Goal: Task Accomplishment & Management: Manage account settings

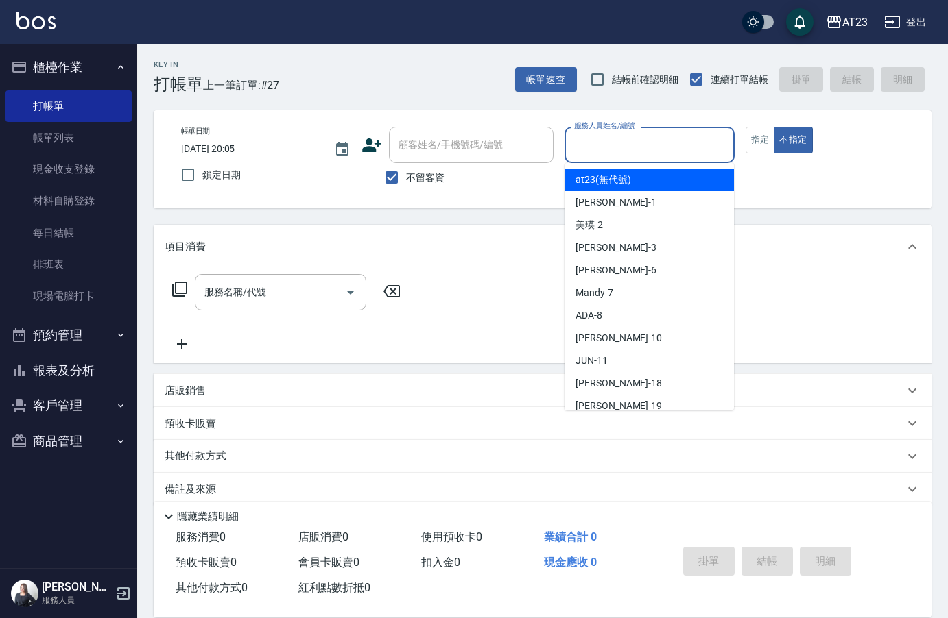
click at [618, 138] on input "服務人員姓名/編號" at bounding box center [648, 145] width 157 height 24
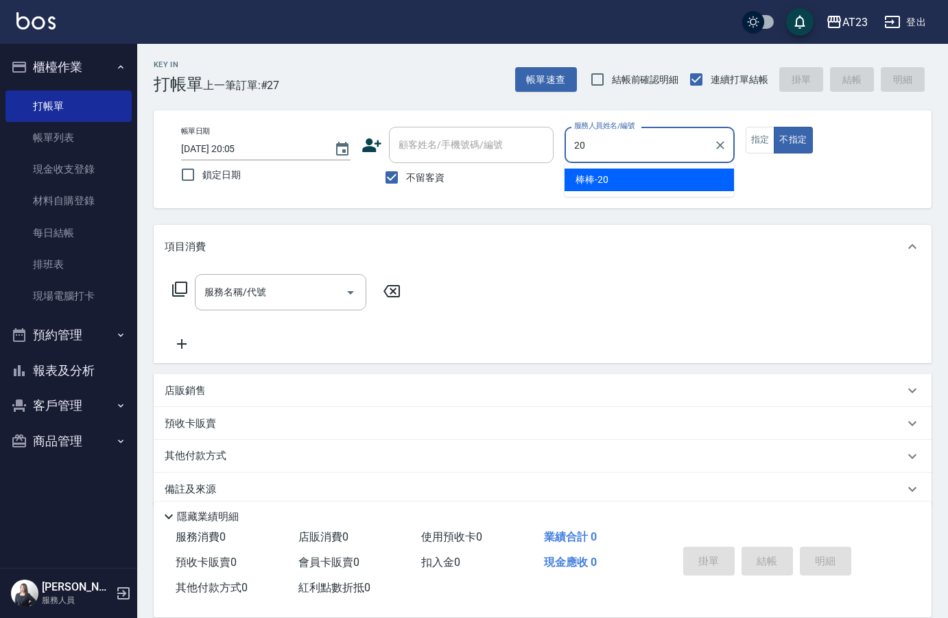
type input "2"
type input "8"
type button "false"
type input "ADA-8"
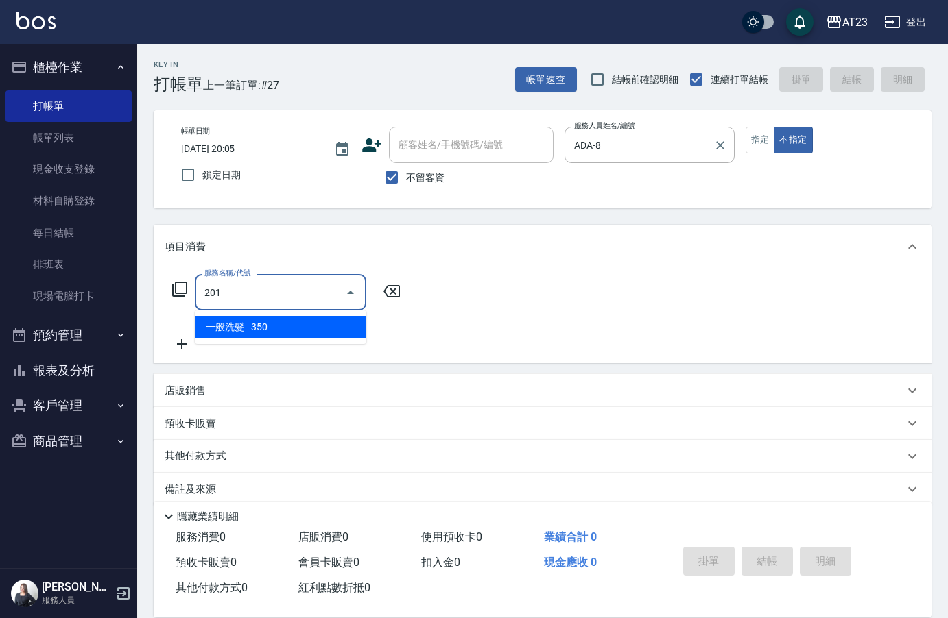
type input "一般洗髮(201)"
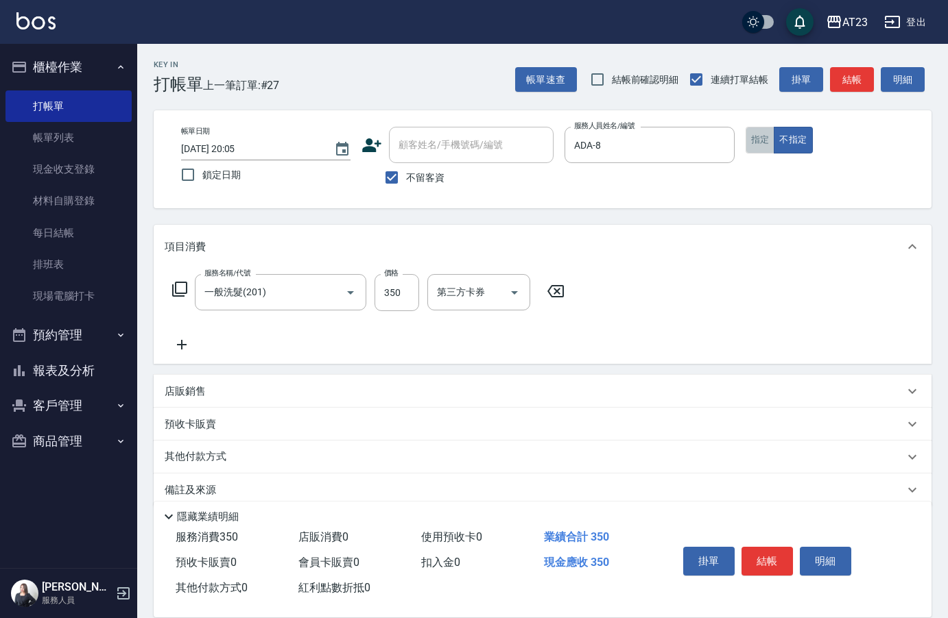
click at [757, 147] on button "指定" at bounding box center [759, 140] width 29 height 27
drag, startPoint x: 217, startPoint y: 341, endPoint x: 204, endPoint y: 348, distance: 15.1
click at [216, 341] on div "服務名稱/代號 一般洗髮(201) 服務名稱/代號 價格 350 價格 第三方卡券 第三方卡券" at bounding box center [369, 313] width 408 height 79
click at [185, 343] on icon at bounding box center [182, 345] width 34 height 16
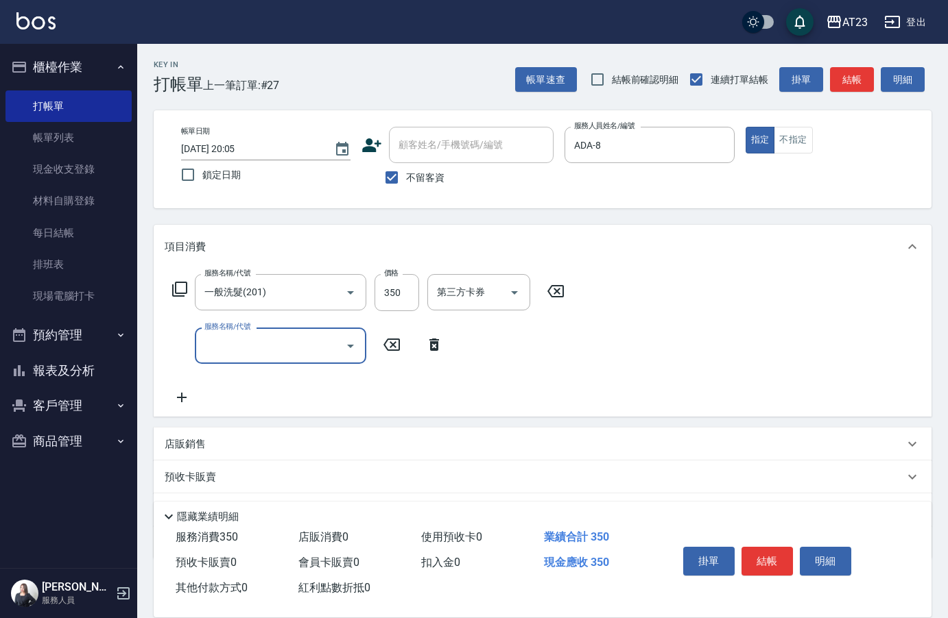
click at [224, 354] on input "服務名稱/代號" at bounding box center [270, 346] width 139 height 24
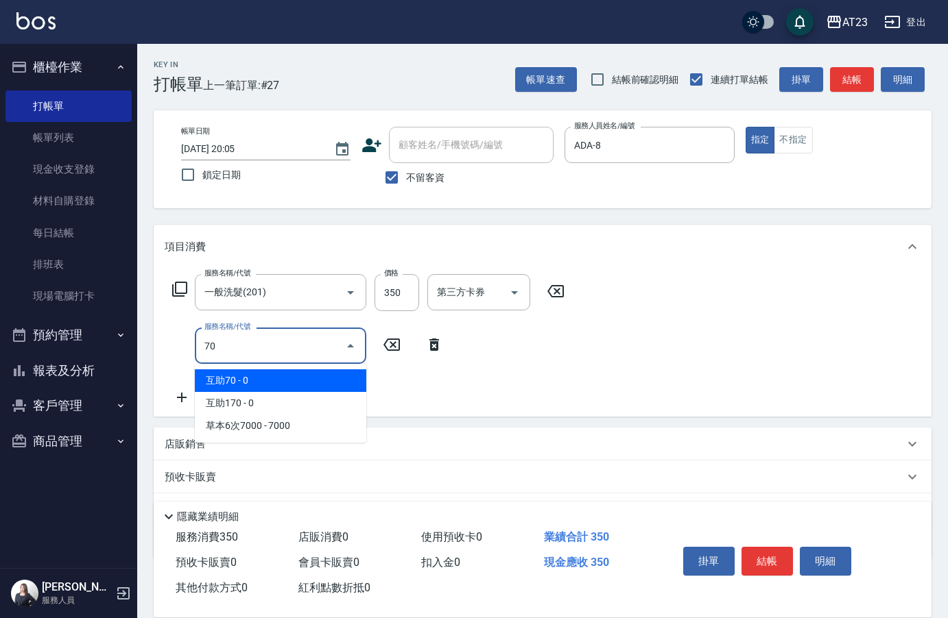
type input "7"
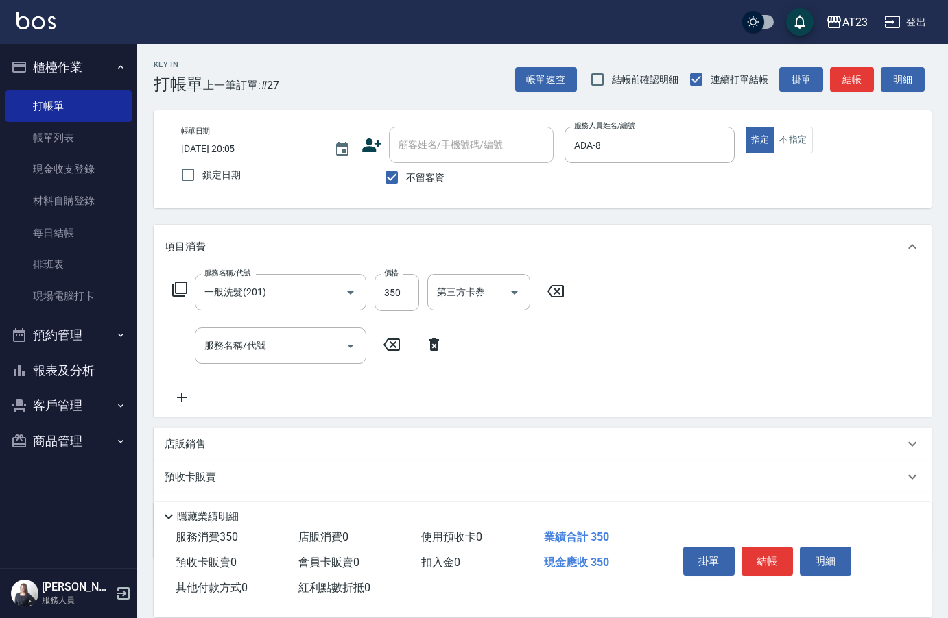
click at [627, 347] on div "服務名稱/代號 一般洗髮(201) 服務名稱/代號 價格 350 價格 第三方卡券 第三方卡券 服務名稱/代號 服務名稱/代號" at bounding box center [543, 343] width 778 height 148
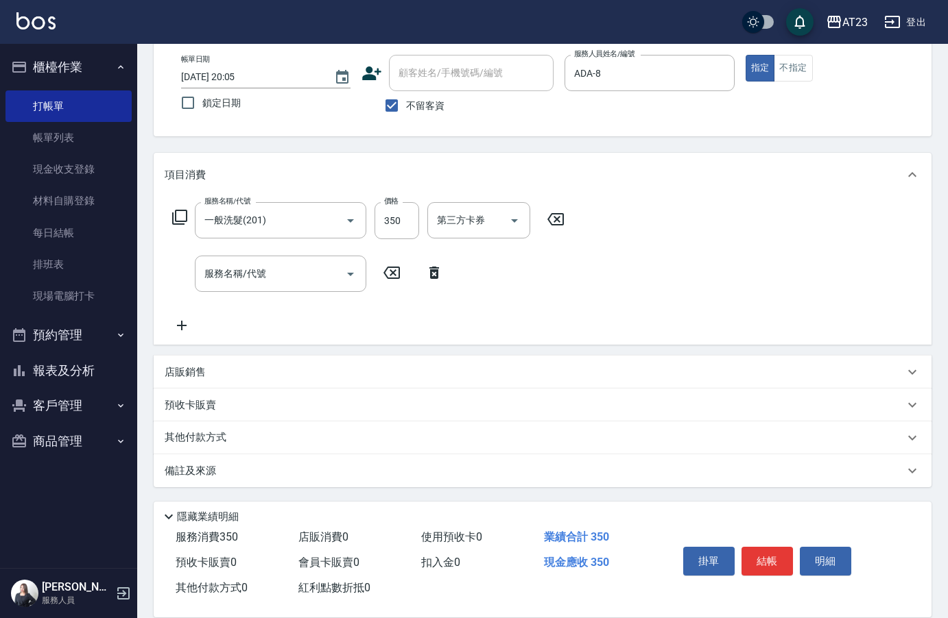
scroll to position [73, 0]
click at [771, 563] on button "結帳" at bounding box center [766, 561] width 51 height 29
type input "[DATE] 20:44"
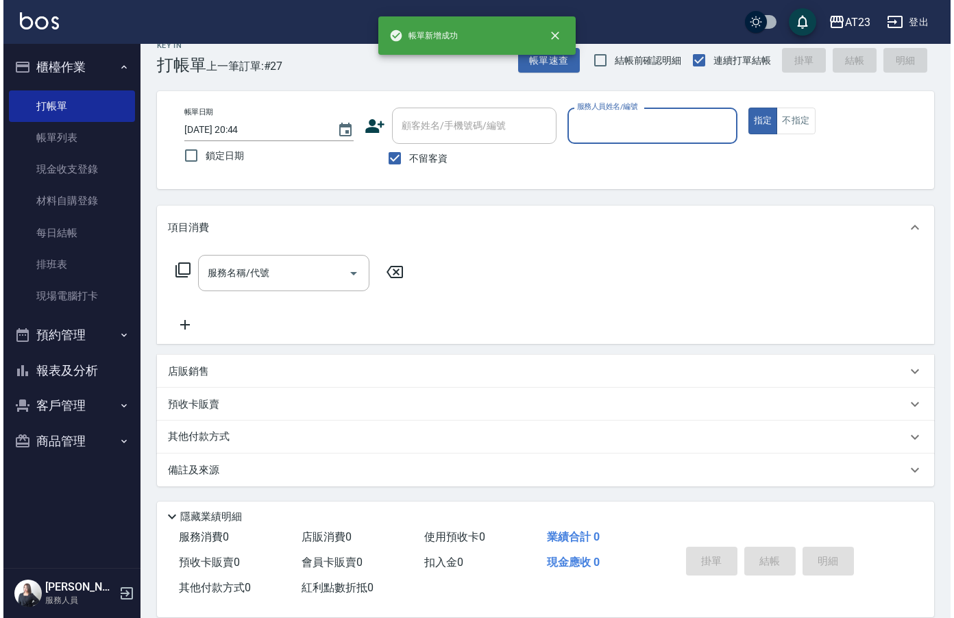
scroll to position [19, 0]
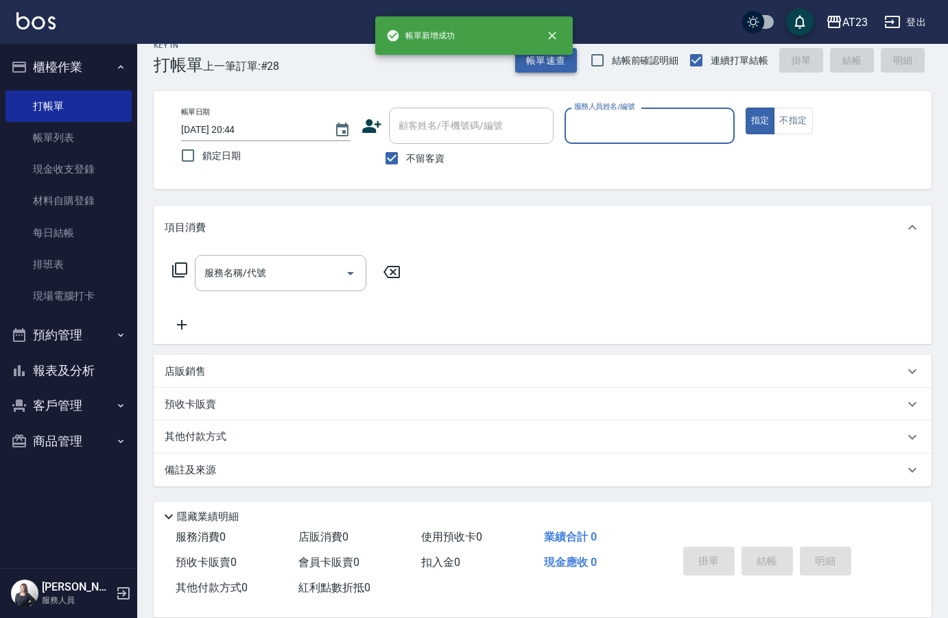
click at [558, 67] on button "帳單速查" at bounding box center [546, 60] width 62 height 25
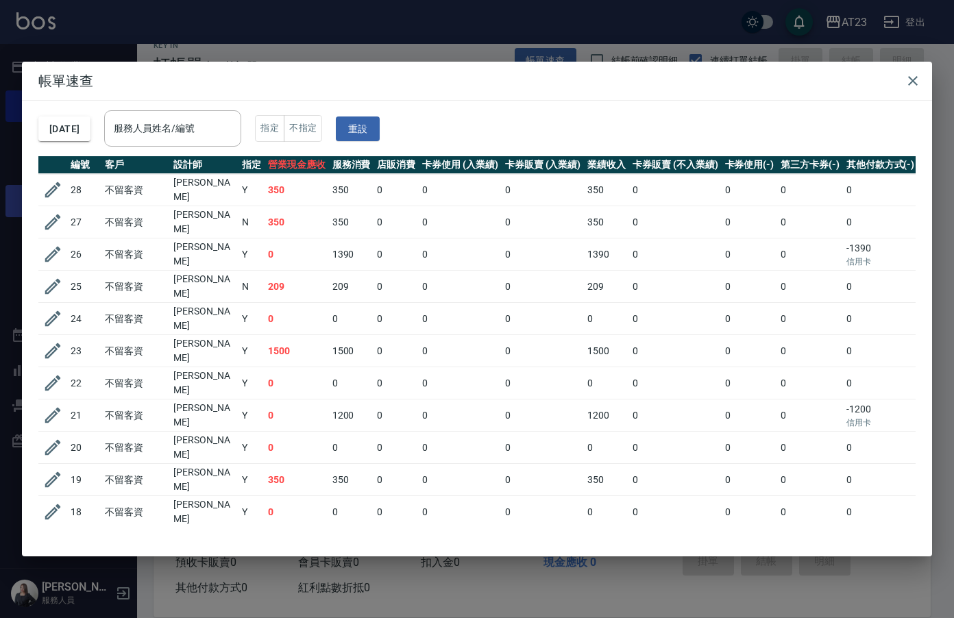
click at [63, 191] on button "button" at bounding box center [53, 190] width 26 height 26
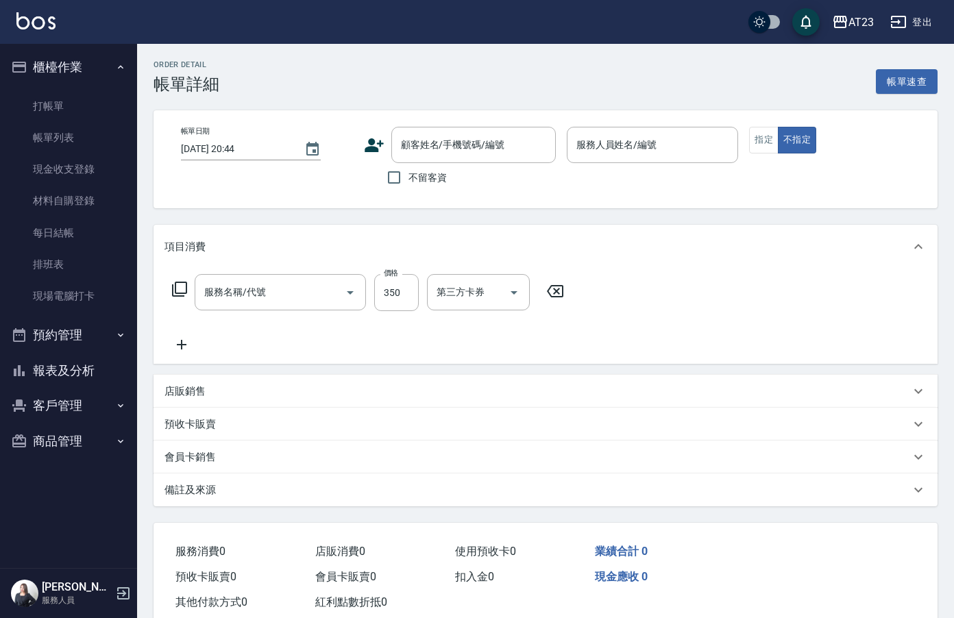
type input "[DATE] 20:05"
checkbox input "true"
type input "ADA-8"
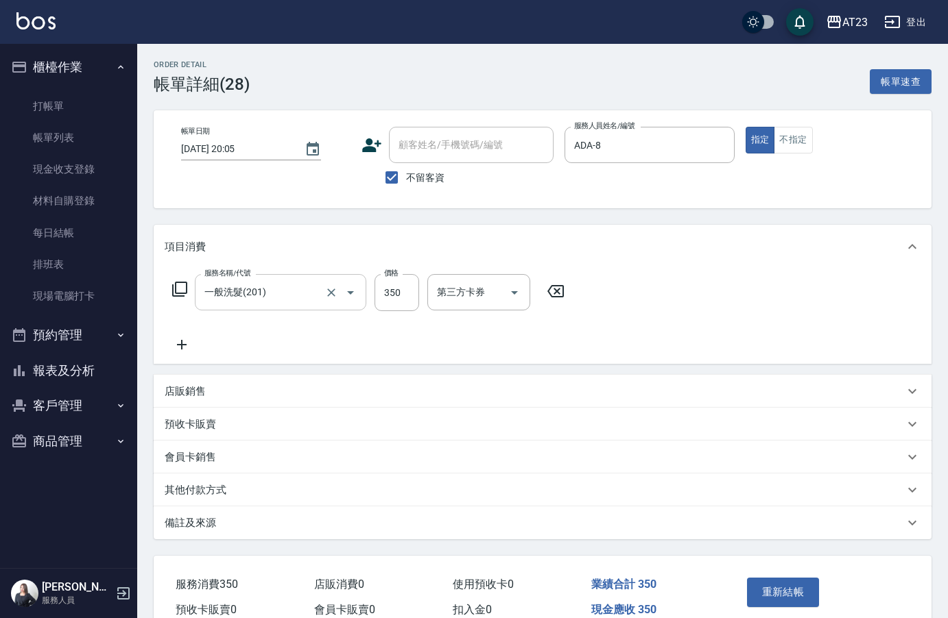
click at [279, 296] on input "一般洗髮(201)" at bounding box center [261, 292] width 121 height 24
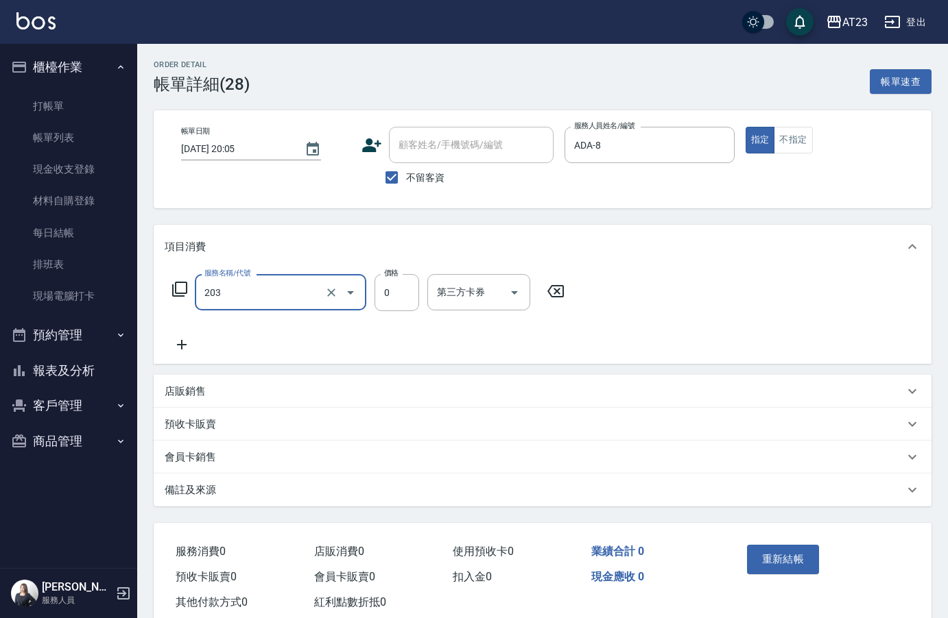
type input "使用洗髮卡(203)"
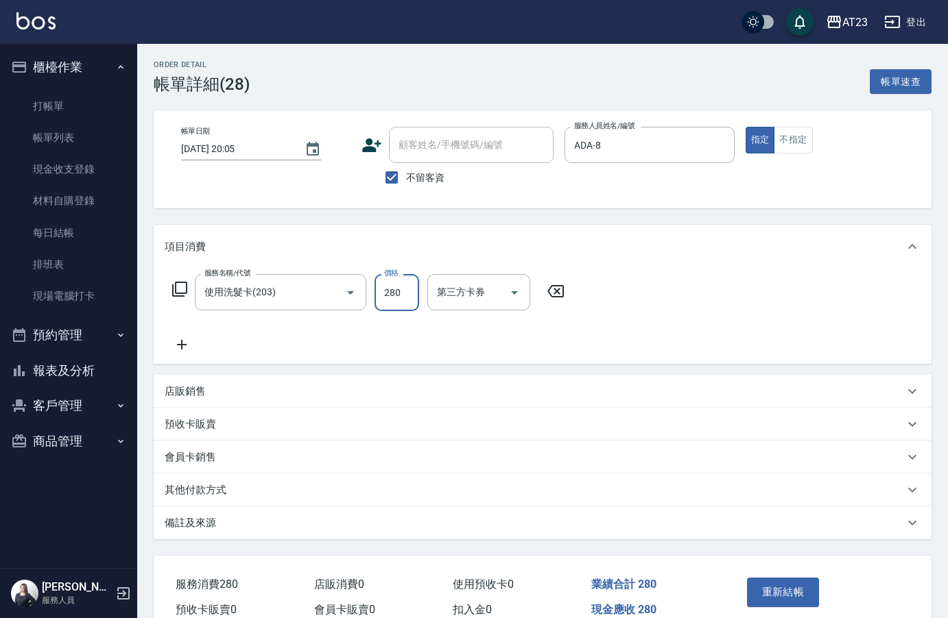
type input "280"
click at [808, 359] on div "服務名稱/代號 使用洗髮卡(203) 服務名稱/代號 價格 280 價格 第三方卡券 第三方卡券" at bounding box center [543, 316] width 778 height 95
click at [769, 602] on button "重新結帳" at bounding box center [783, 592] width 73 height 29
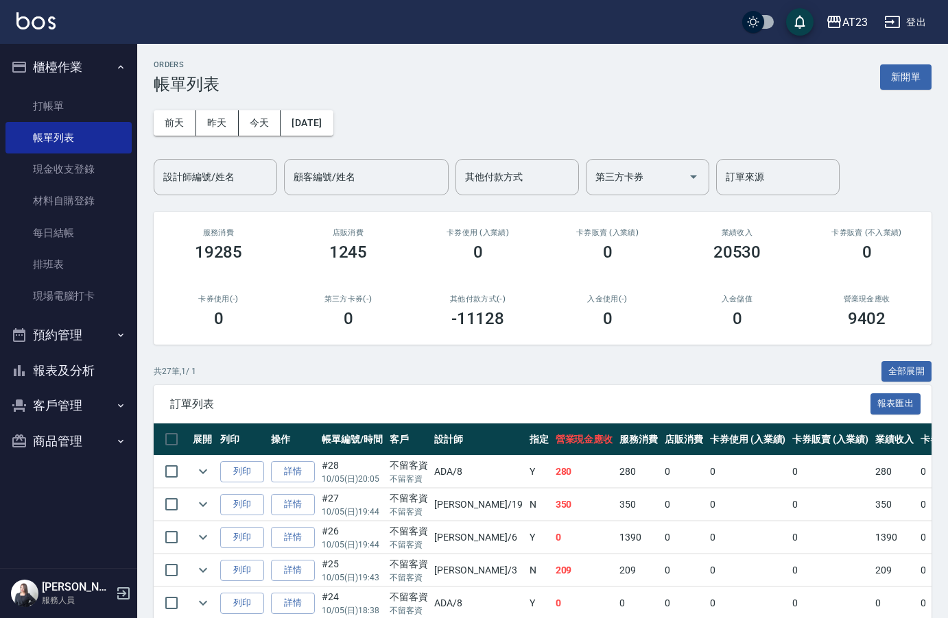
click at [50, 363] on button "報表及分析" at bounding box center [68, 371] width 126 height 36
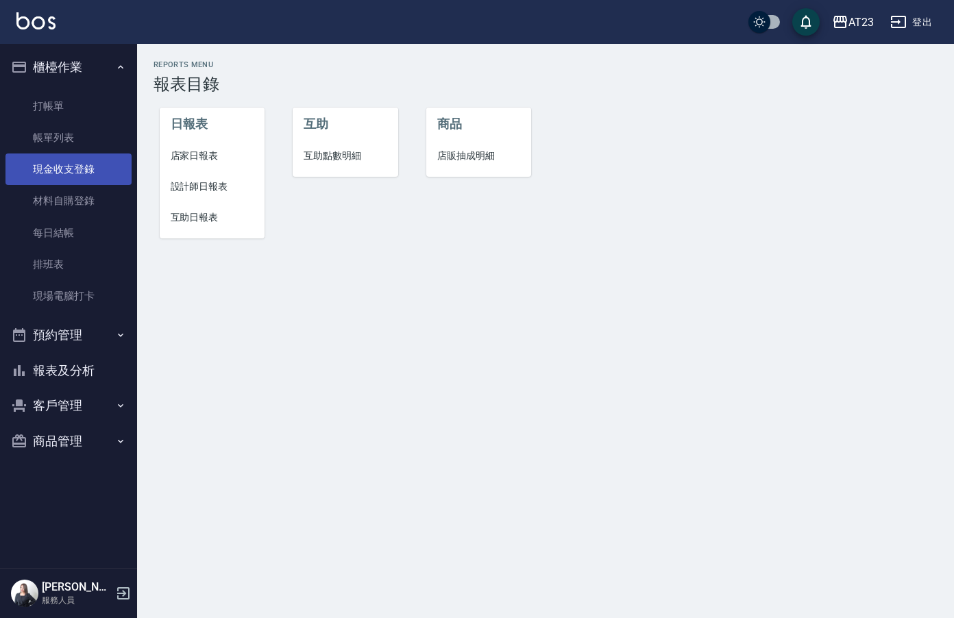
click at [65, 175] on link "現金收支登錄" at bounding box center [68, 170] width 126 height 32
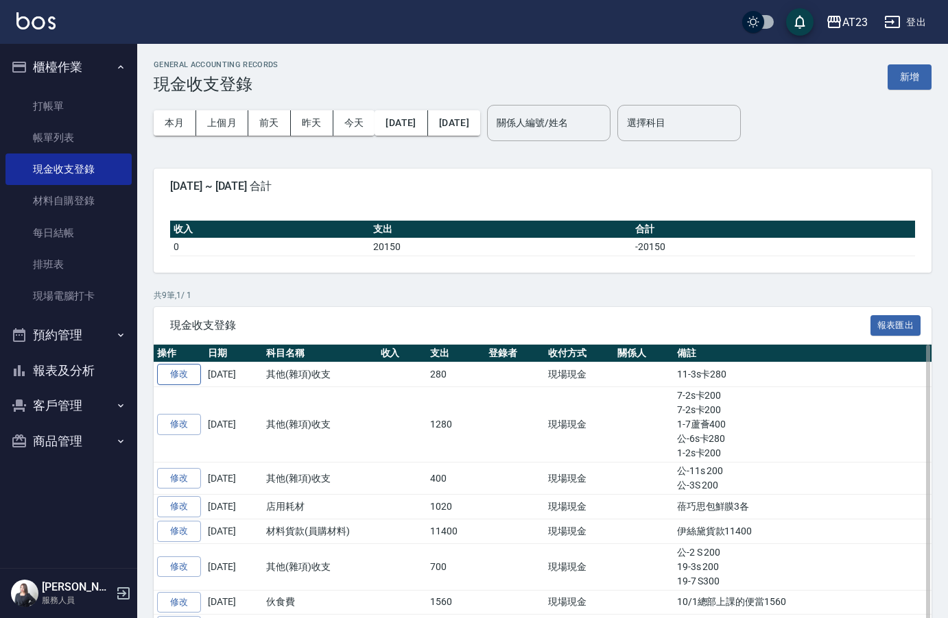
click at [186, 366] on link "修改" at bounding box center [179, 374] width 44 height 21
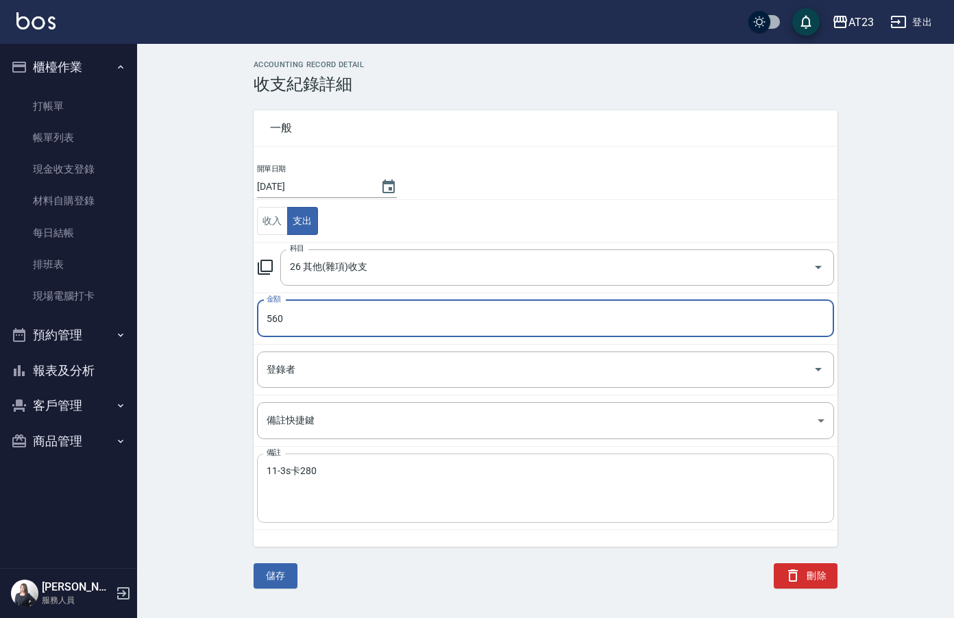
type input "560"
drag, startPoint x: 369, startPoint y: 487, endPoint x: 375, endPoint y: 483, distance: 7.1
click at [372, 483] on textarea "11-3s卡280" at bounding box center [546, 489] width 558 height 47
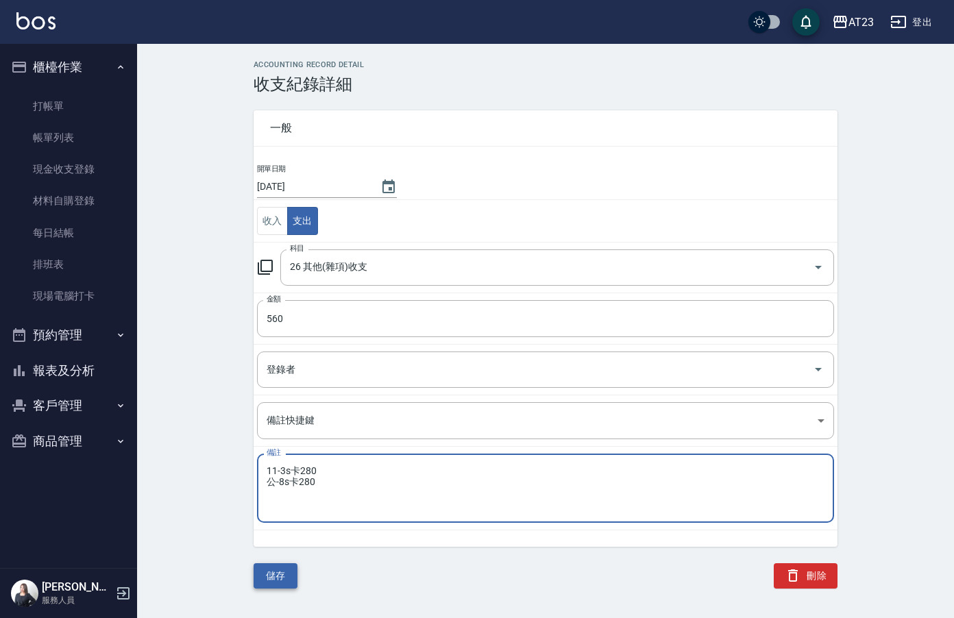
type textarea "11-3s卡280 公-8s卡280"
click at [276, 583] on button "儲存" at bounding box center [276, 576] width 44 height 25
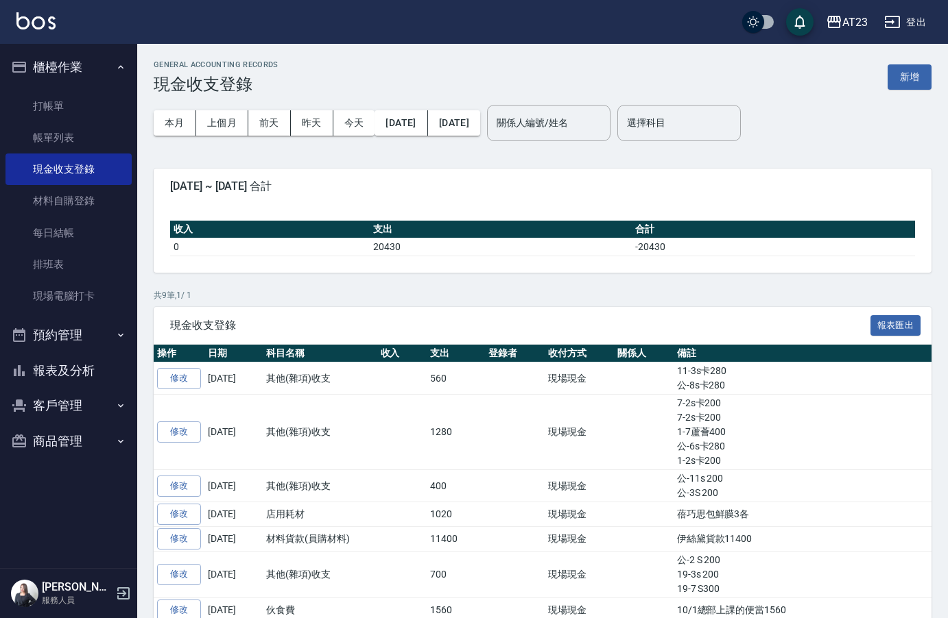
click at [76, 379] on button "報表及分析" at bounding box center [68, 371] width 126 height 36
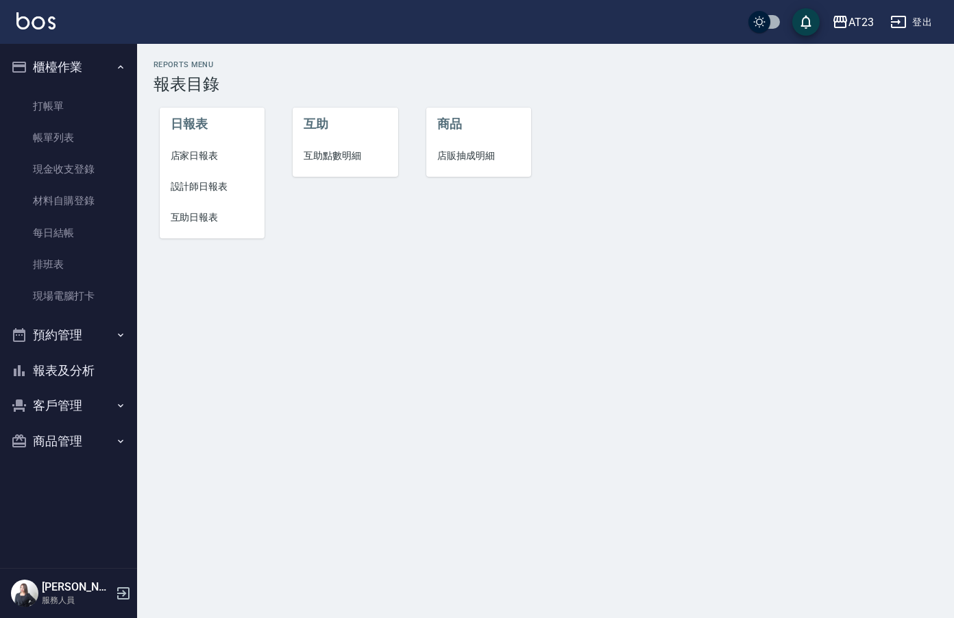
click at [178, 169] on li "店家日報表" at bounding box center [213, 156] width 106 height 31
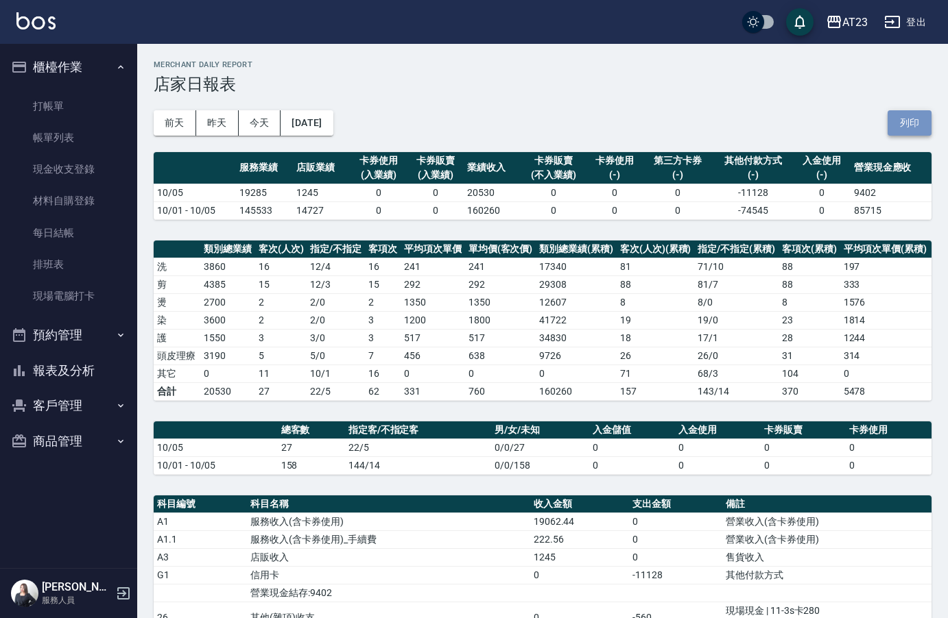
click at [898, 121] on button "列印" at bounding box center [909, 122] width 44 height 25
click at [64, 364] on button "報表及分析" at bounding box center [68, 371] width 126 height 36
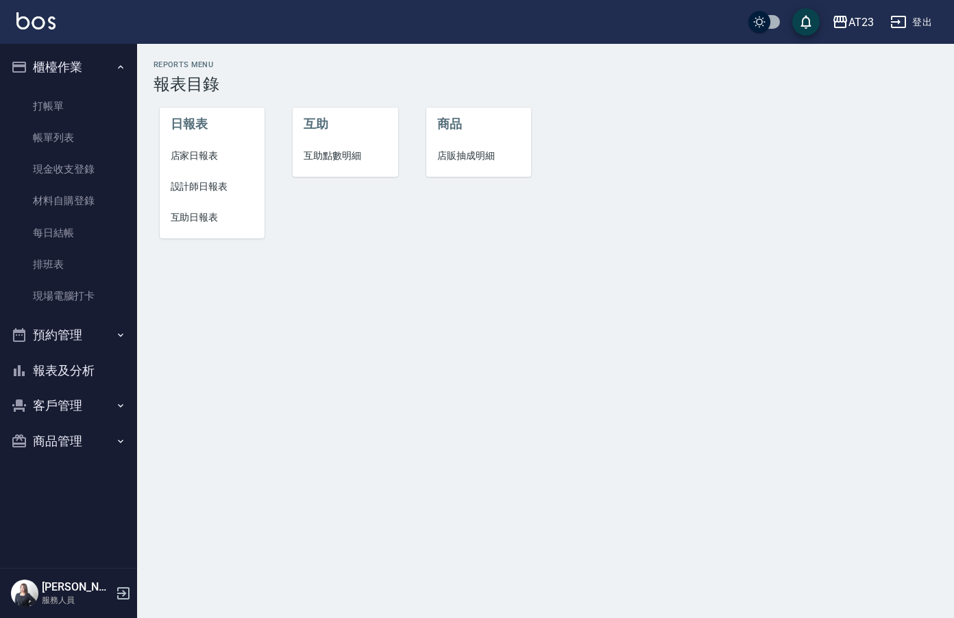
click at [201, 192] on span "設計師日報表" at bounding box center [213, 187] width 84 height 14
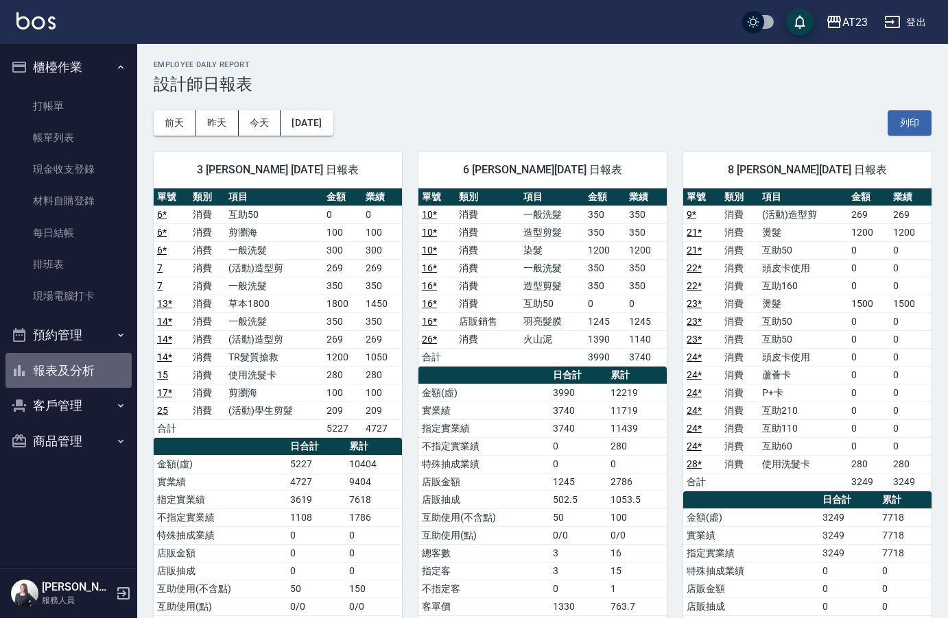
click at [83, 355] on button "報表及分析" at bounding box center [68, 371] width 126 height 36
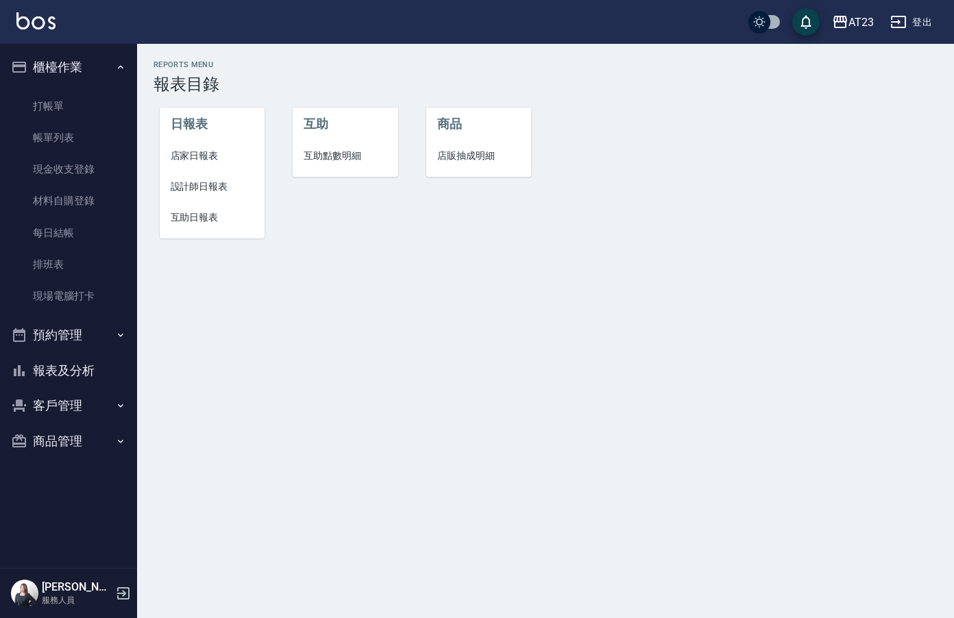
click at [192, 182] on span "設計師日報表" at bounding box center [213, 187] width 84 height 14
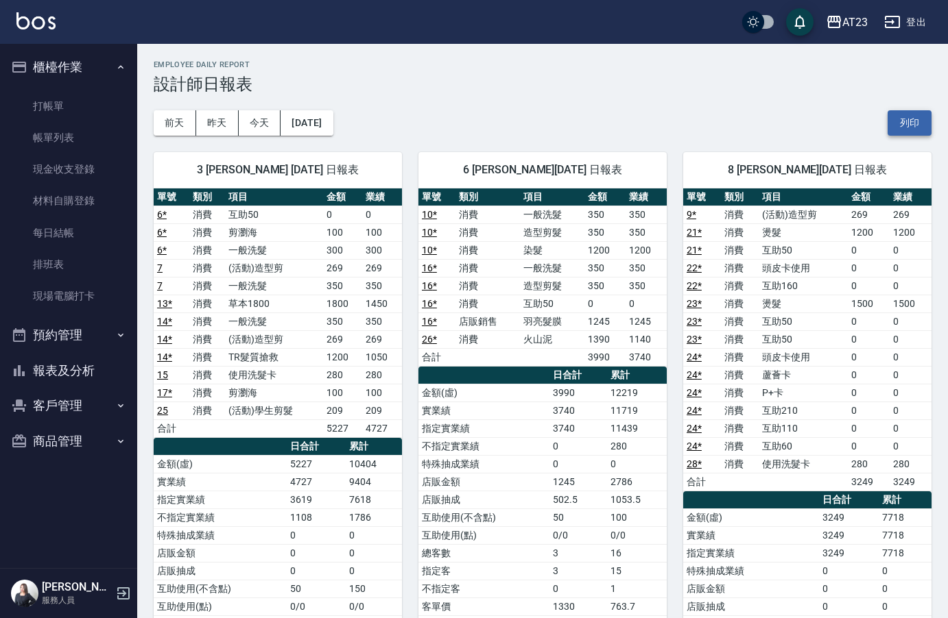
click at [923, 125] on button "列印" at bounding box center [909, 122] width 44 height 25
click at [90, 379] on button "報表及分析" at bounding box center [68, 371] width 126 height 36
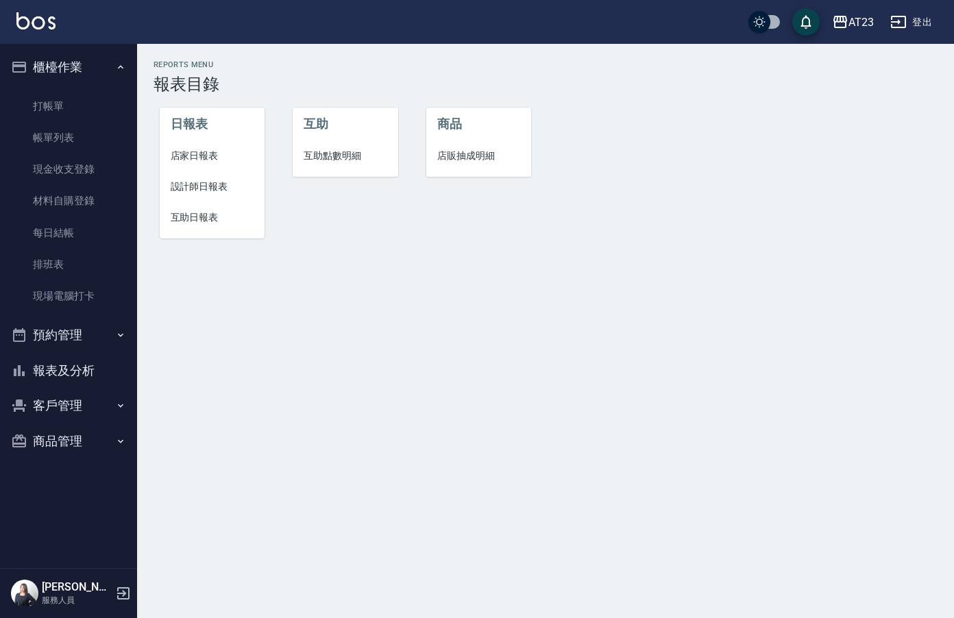
click at [190, 222] on span "互助日報表" at bounding box center [213, 217] width 84 height 14
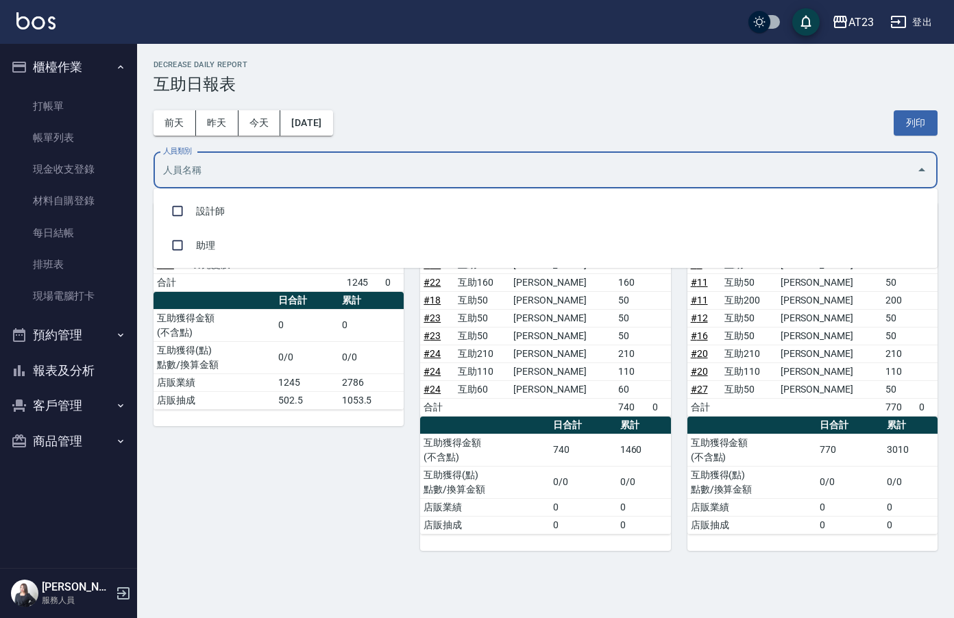
click at [501, 182] on input "人員類別" at bounding box center [535, 170] width 751 height 24
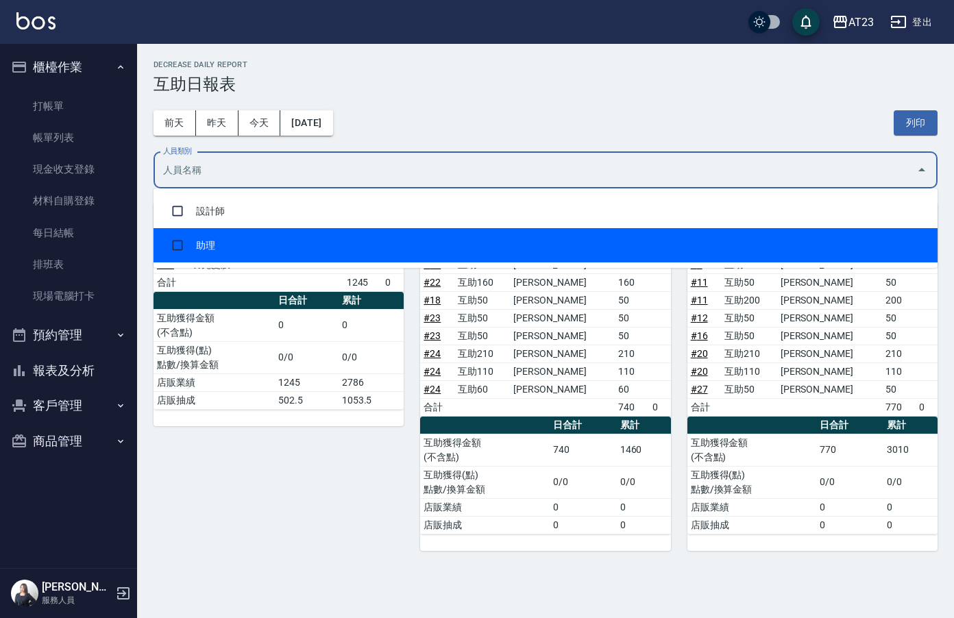
click at [463, 249] on li "助理" at bounding box center [546, 245] width 784 height 34
checkbox input "true"
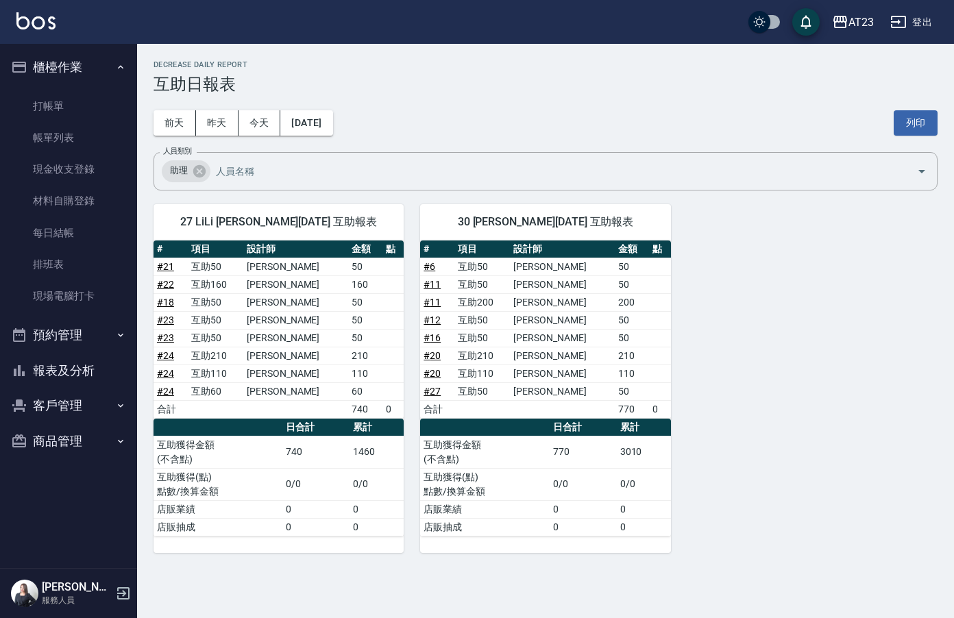
click at [693, 123] on div "[DATE] [DATE] [DATE] [DATE] 列印" at bounding box center [546, 123] width 784 height 58
click at [663, 107] on div "[DATE] [DATE] [DATE] [DATE] 列印" at bounding box center [546, 123] width 784 height 58
click at [913, 130] on button "列印" at bounding box center [916, 122] width 44 height 25
click at [53, 373] on button "報表及分析" at bounding box center [68, 371] width 126 height 36
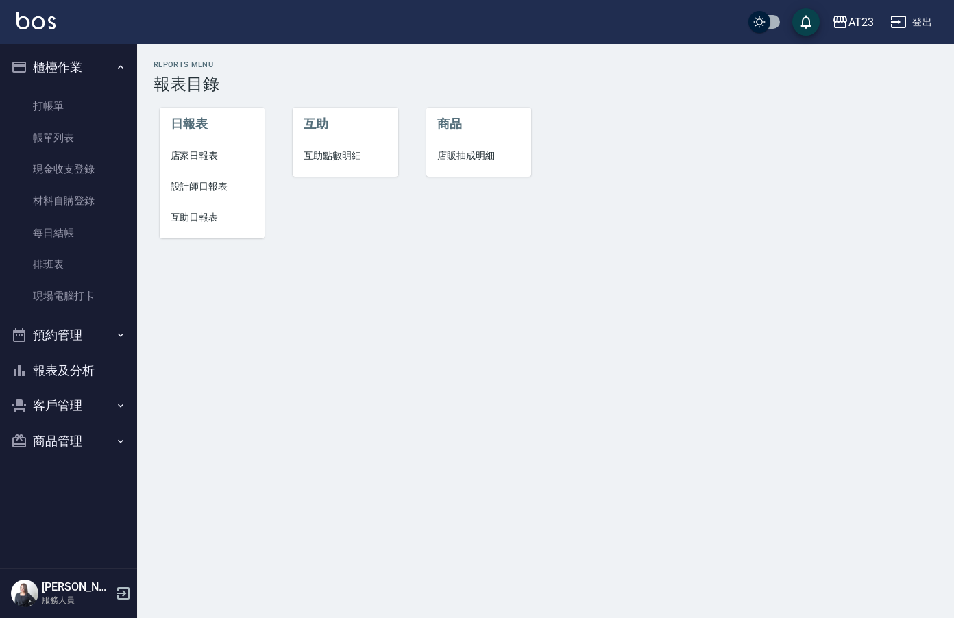
click at [229, 159] on span "店家日報表" at bounding box center [213, 156] width 84 height 14
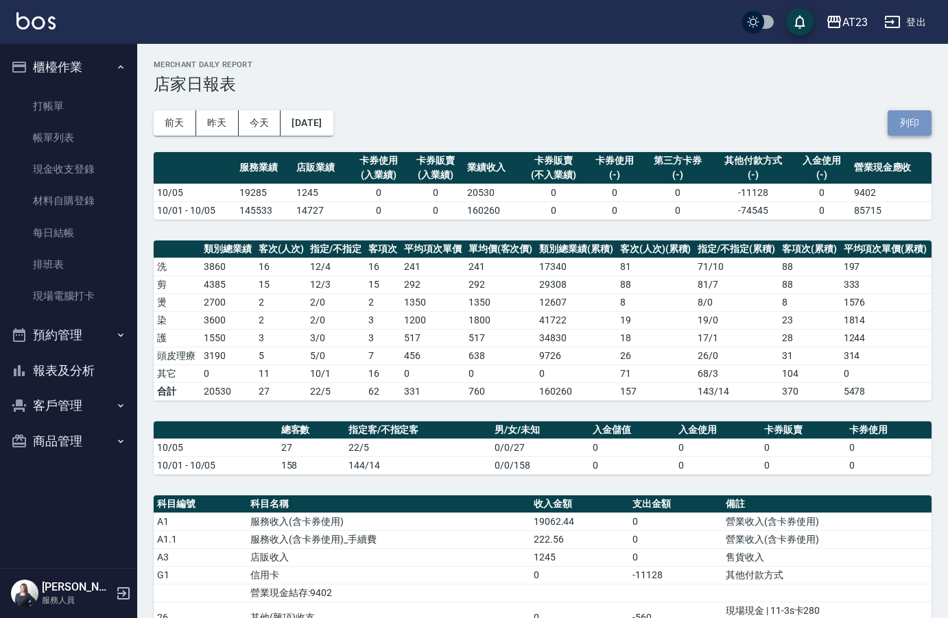
click at [910, 112] on button "列印" at bounding box center [909, 122] width 44 height 25
click at [67, 270] on link "排班表" at bounding box center [68, 265] width 126 height 32
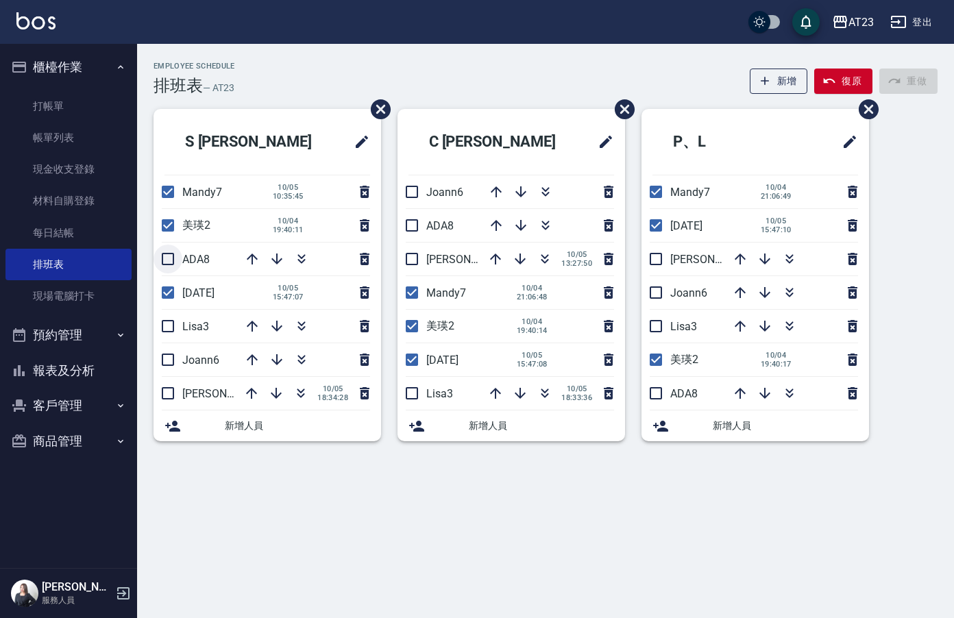
click at [182, 261] on input "checkbox" at bounding box center [168, 259] width 29 height 29
checkbox input "true"
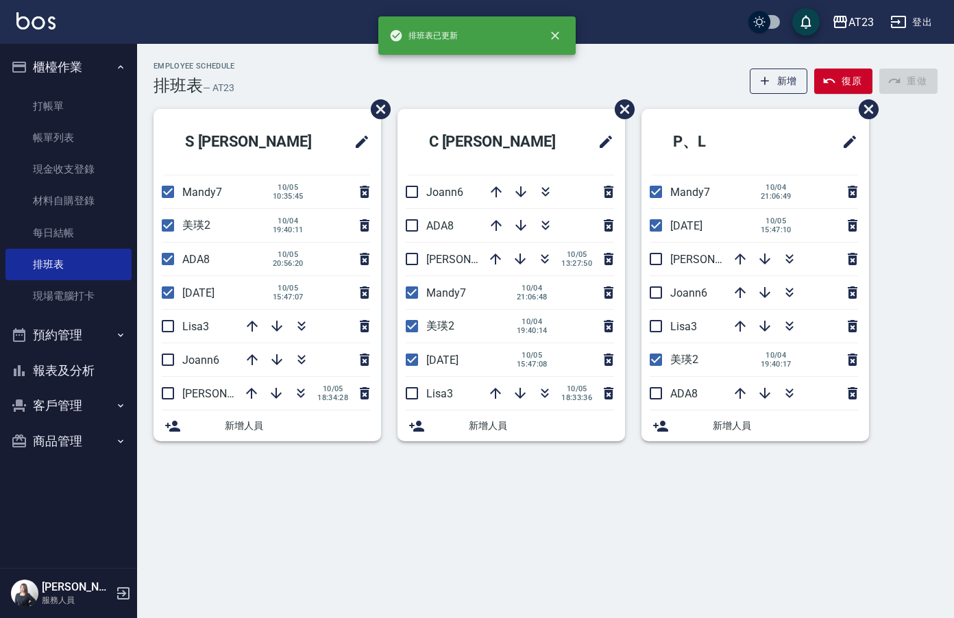
drag, startPoint x: 170, startPoint y: 330, endPoint x: 181, endPoint y: 344, distance: 17.0
click at [171, 331] on input "checkbox" at bounding box center [168, 326] width 29 height 29
checkbox input "true"
click at [167, 368] on input "checkbox" at bounding box center [168, 360] width 29 height 29
checkbox input "true"
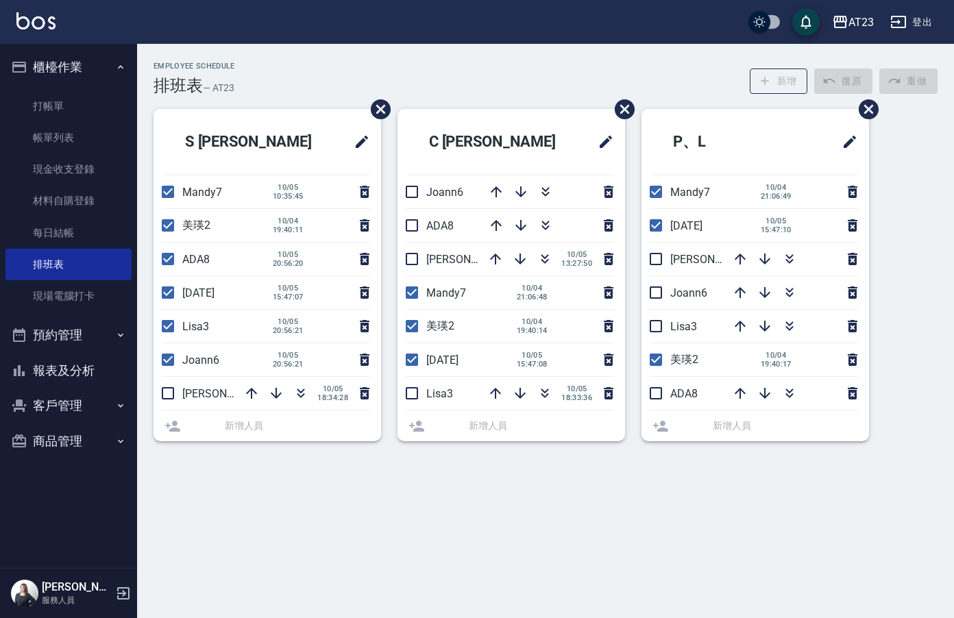
click at [172, 398] on input "checkbox" at bounding box center [168, 393] width 29 height 29
checkbox input "true"
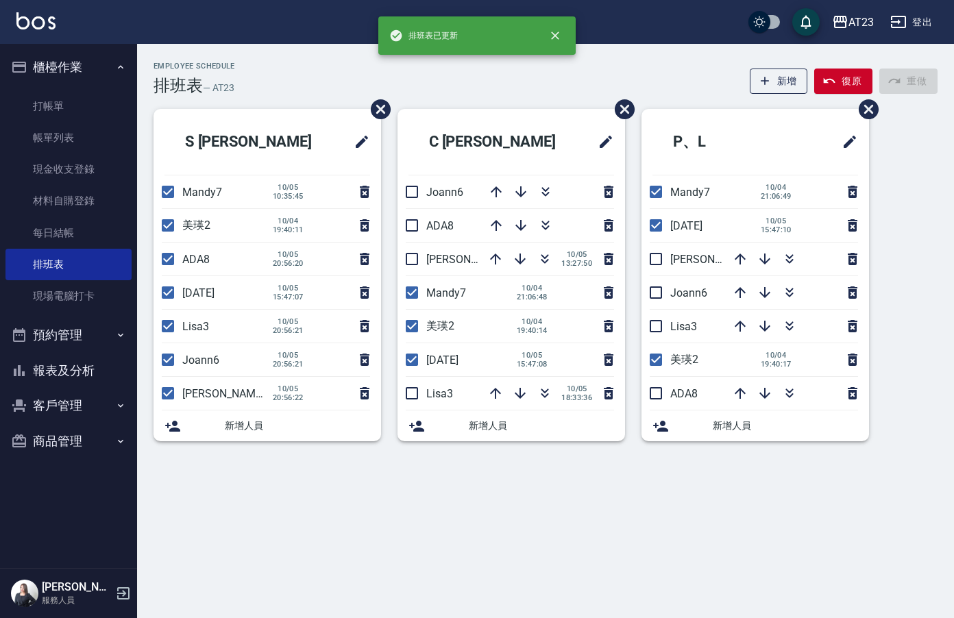
drag, startPoint x: 416, startPoint y: 396, endPoint x: 423, endPoint y: 391, distance: 8.8
click at [416, 396] on input "checkbox" at bounding box center [412, 393] width 29 height 29
checkbox input "true"
click at [426, 265] on span "[PERSON_NAME]19" at bounding box center [473, 259] width 95 height 13
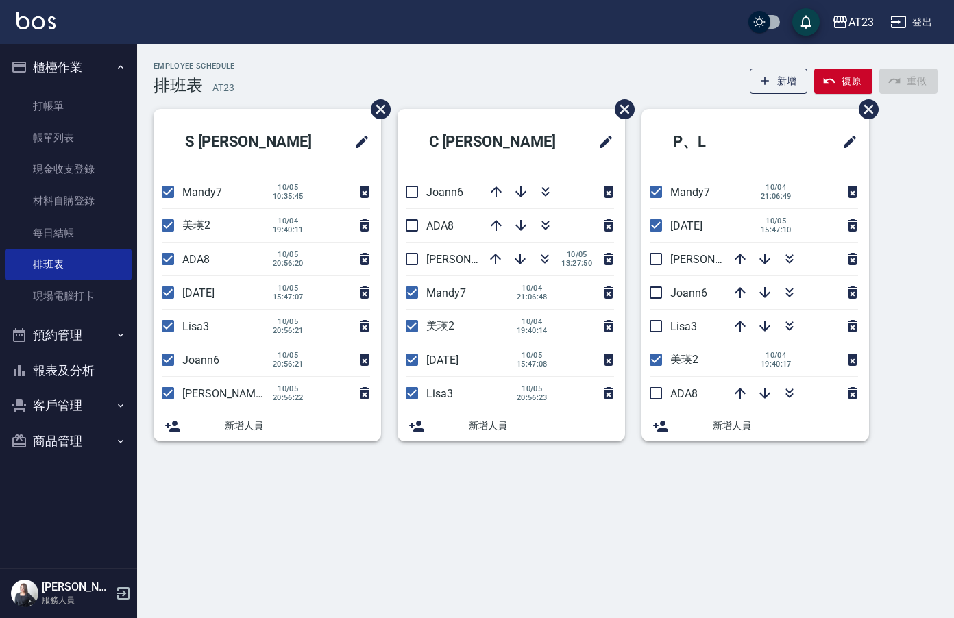
drag, startPoint x: 411, startPoint y: 224, endPoint x: 421, endPoint y: 254, distance: 32.5
click at [411, 224] on input "checkbox" at bounding box center [412, 225] width 29 height 29
checkbox input "true"
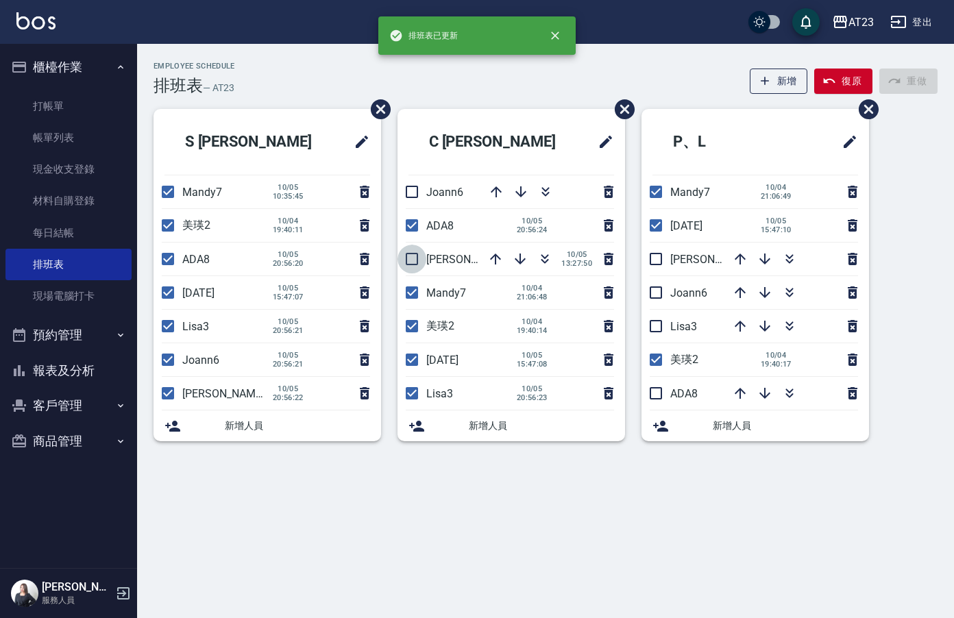
click at [415, 261] on input "checkbox" at bounding box center [412, 259] width 29 height 29
checkbox input "true"
drag, startPoint x: 424, startPoint y: 188, endPoint x: 457, endPoint y: 193, distance: 33.9
click at [423, 191] on input "checkbox" at bounding box center [412, 192] width 29 height 29
checkbox input "true"
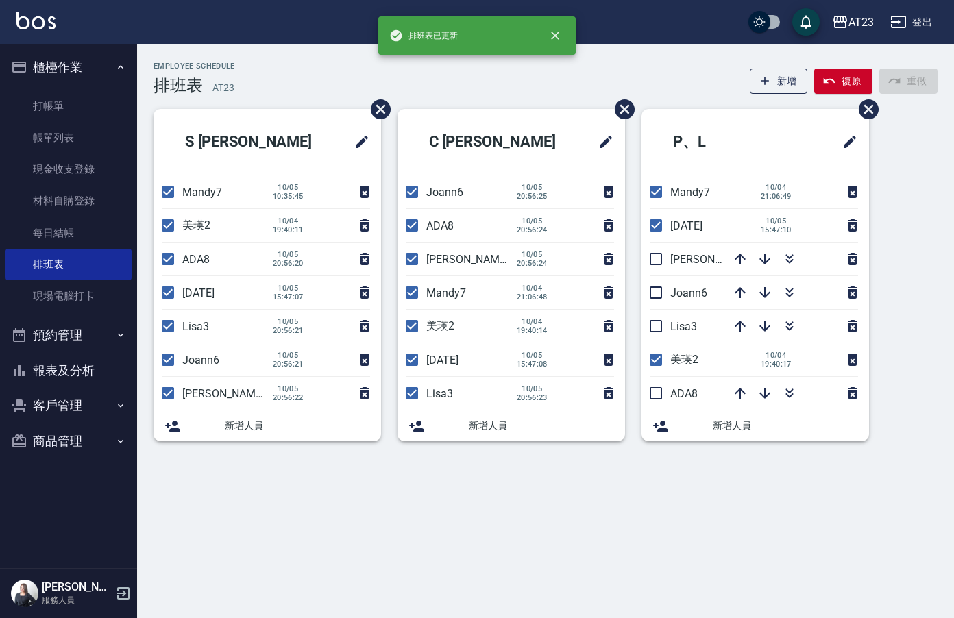
click at [654, 274] on li "[PERSON_NAME]19" at bounding box center [756, 259] width 228 height 33
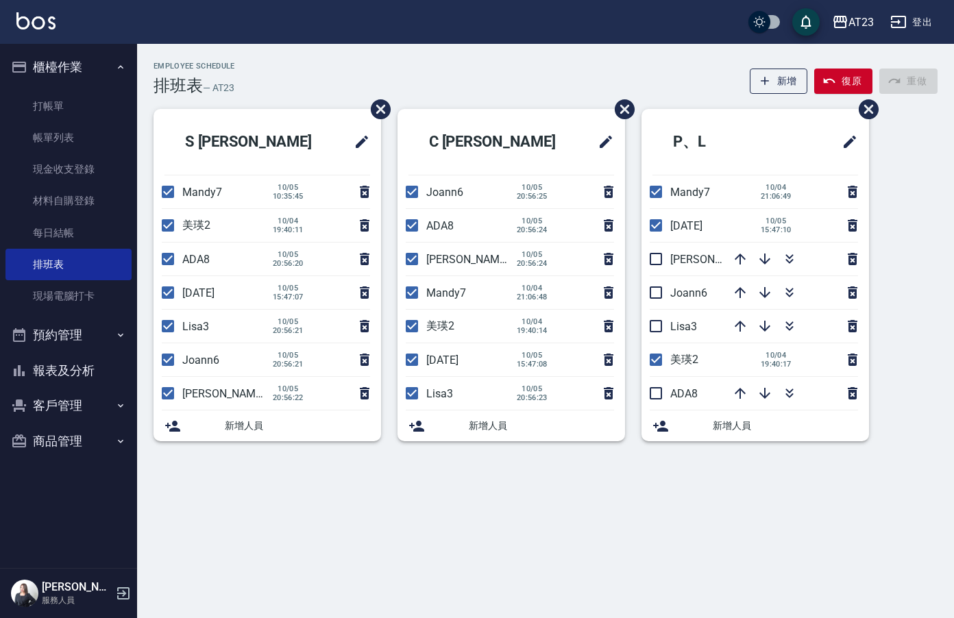
drag, startPoint x: 653, startPoint y: 260, endPoint x: 664, endPoint y: 274, distance: 17.6
click at [656, 265] on input "checkbox" at bounding box center [656, 259] width 29 height 29
checkbox input "true"
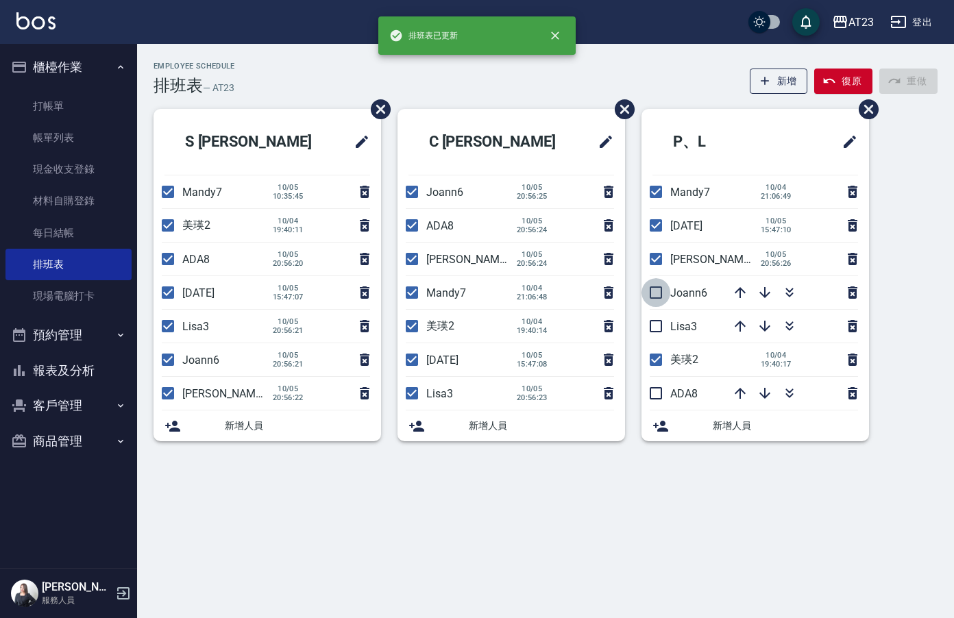
click at [655, 294] on input "checkbox" at bounding box center [656, 292] width 29 height 29
checkbox input "true"
drag, startPoint x: 655, startPoint y: 336, endPoint x: 673, endPoint y: 356, distance: 26.7
click at [656, 337] on input "checkbox" at bounding box center [656, 326] width 29 height 29
checkbox input "true"
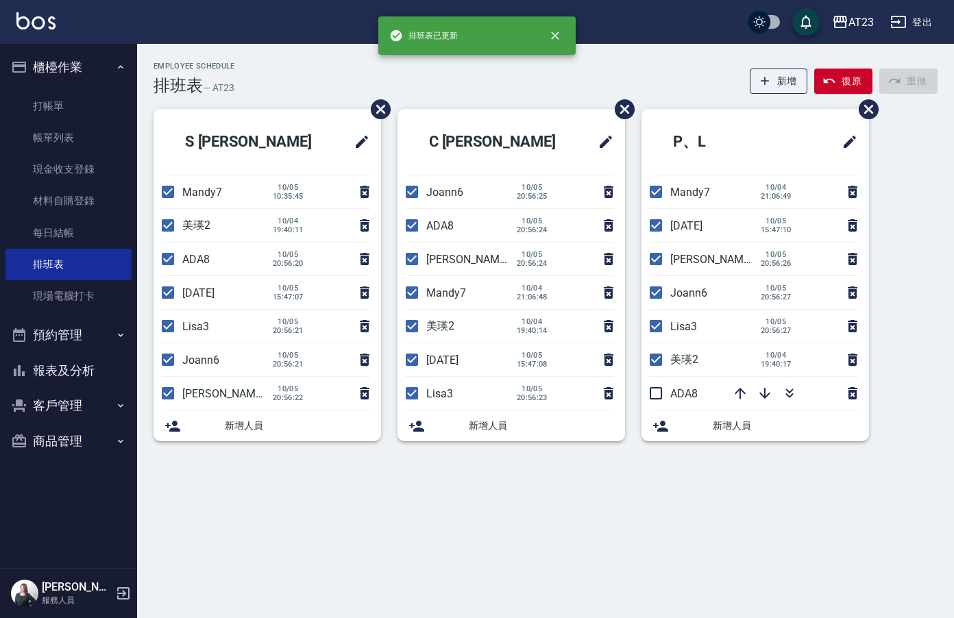
drag, startPoint x: 647, startPoint y: 400, endPoint x: 736, endPoint y: 364, distance: 96.3
click at [649, 400] on input "checkbox" at bounding box center [656, 393] width 29 height 29
checkbox input "true"
